Goal: Task Accomplishment & Management: Use online tool/utility

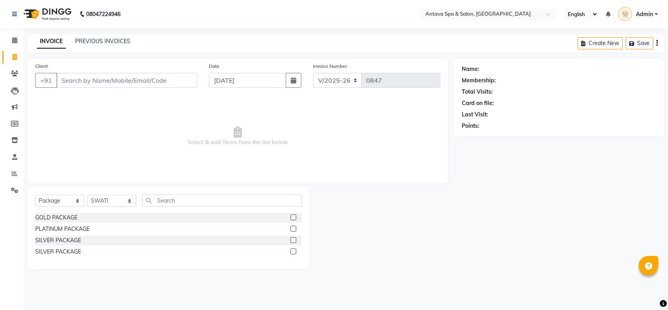
select select "5663"
select select "package"
select select "41525"
click at [440, 211] on div at bounding box center [382, 227] width 144 height 83
click at [118, 41] on link "PREVIOUS INVOICES" at bounding box center [102, 41] width 55 height 7
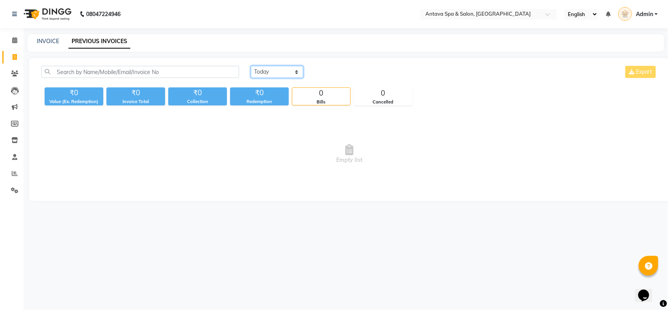
click at [285, 73] on select "[DATE] [DATE] Custom Range" at bounding box center [277, 72] width 52 height 12
click at [251, 66] on select "[DATE] [DATE] Custom Range" at bounding box center [277, 72] width 52 height 12
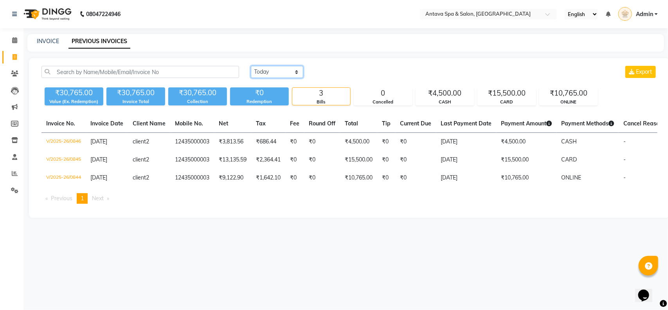
click at [278, 73] on select "[DATE] [DATE] Custom Range" at bounding box center [277, 72] width 52 height 12
select select "range"
click at [251, 66] on select "[DATE] [DATE] Custom Range" at bounding box center [277, 72] width 52 height 12
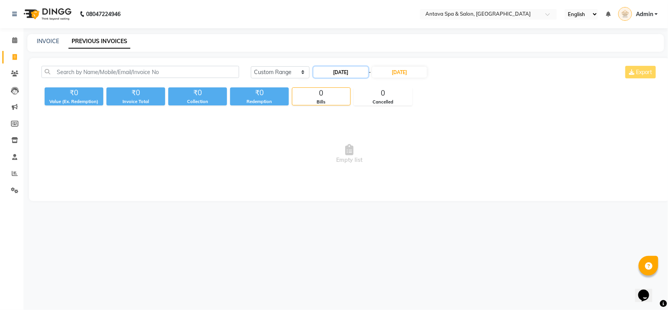
click at [351, 70] on input "[DATE]" at bounding box center [341, 72] width 55 height 11
select select "9"
select select "2025"
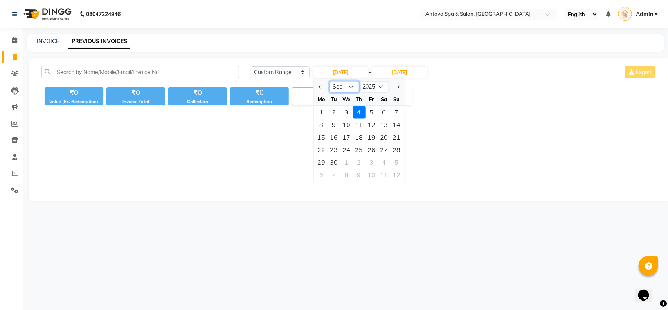
click at [345, 90] on select "Jan Feb Mar Apr May Jun [DATE] Aug Sep Oct Nov Dec" at bounding box center [345, 87] width 30 height 12
select select "8"
click at [330, 81] on select "Jan Feb Mar Apr May Jun [DATE] Aug Sep Oct Nov Dec" at bounding box center [345, 87] width 30 height 12
click at [335, 126] on div "5" at bounding box center [334, 125] width 13 height 13
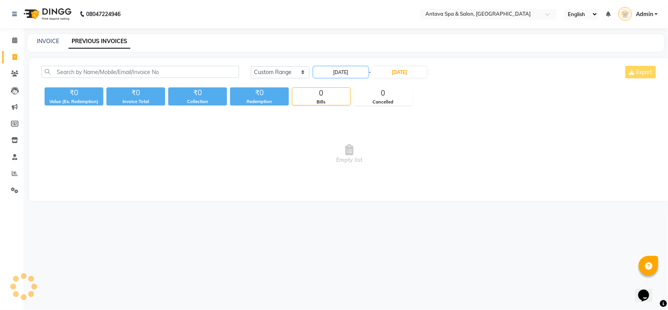
type input "[DATE]"
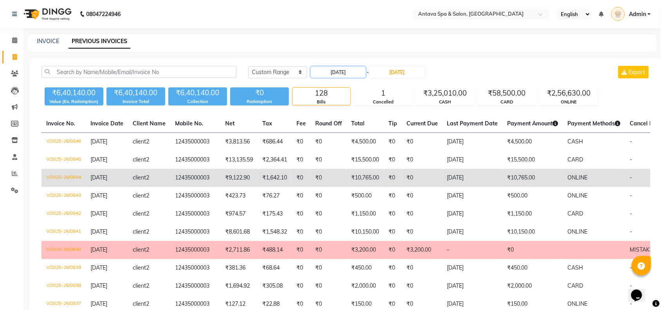
scroll to position [49, 0]
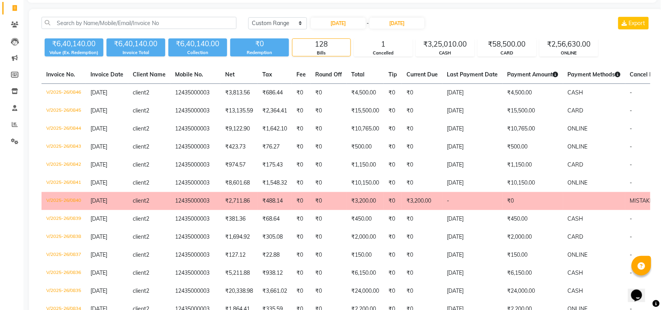
click at [509, 26] on div "[DATE] [DATE] Custom Range [DATE] - [DATE] Export" at bounding box center [449, 23] width 402 height 13
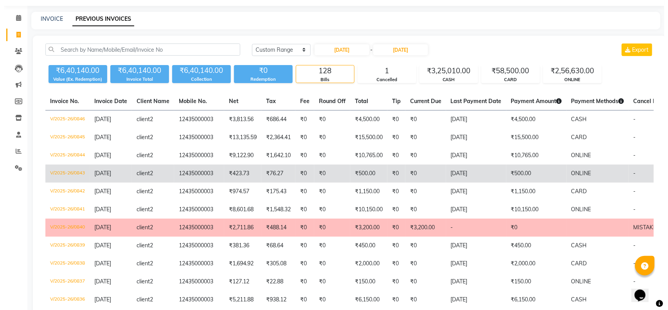
scroll to position [0, 0]
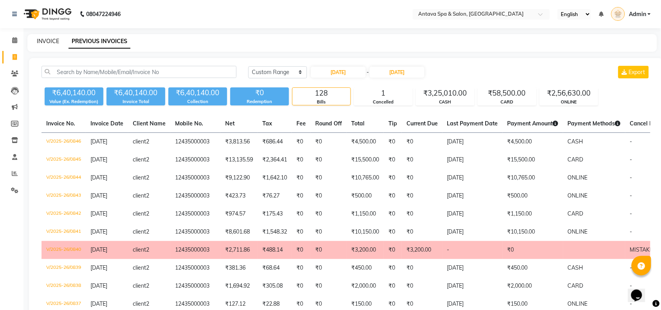
click at [56, 41] on link "INVOICE" at bounding box center [48, 41] width 22 height 7
select select "service"
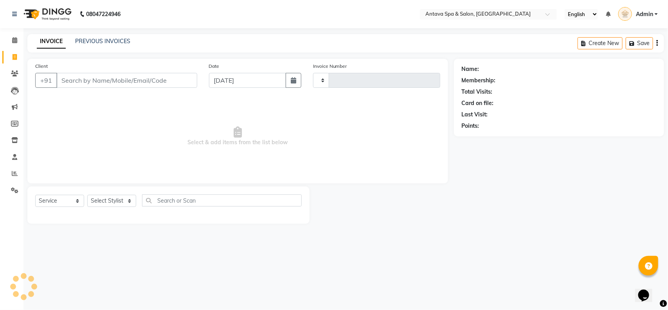
type input "0847"
select select "5663"
select select "package"
select select "41525"
